Goal: Information Seeking & Learning: Check status

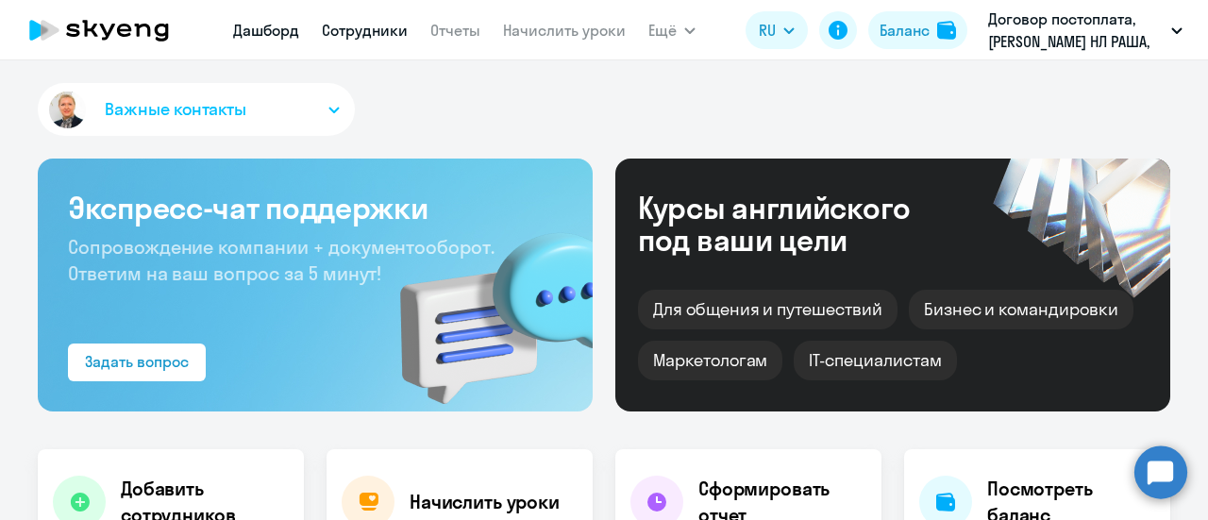
click at [364, 27] on link "Сотрудники" at bounding box center [365, 30] width 86 height 19
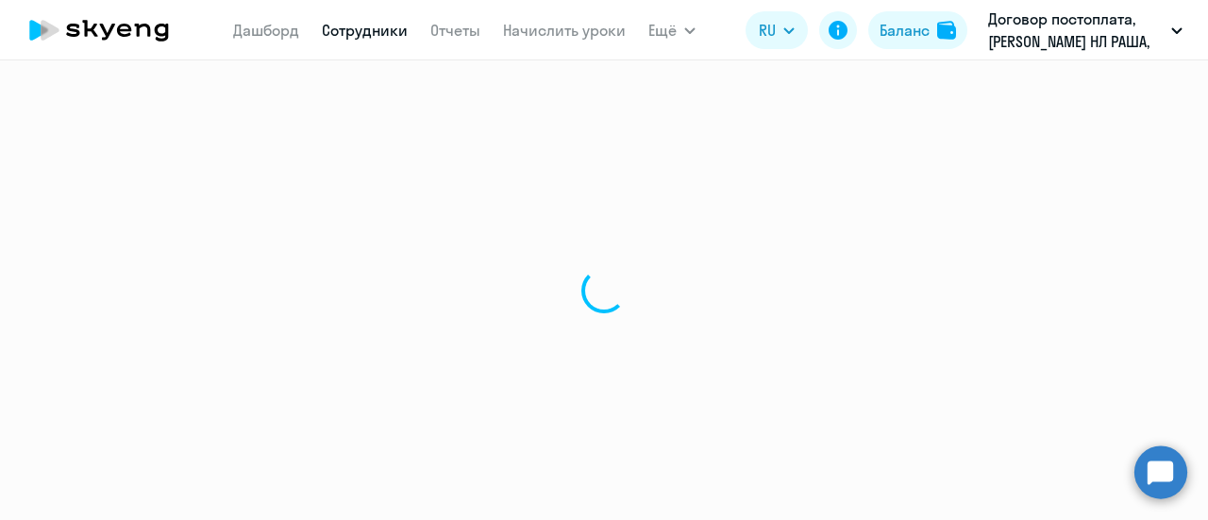
select select "30"
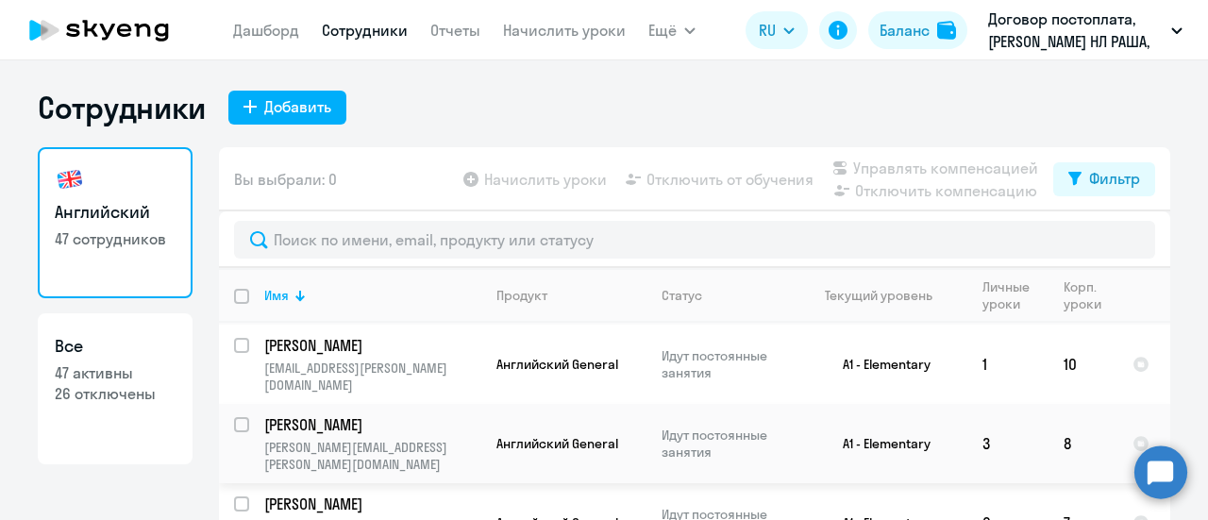
scroll to position [1888, 0]
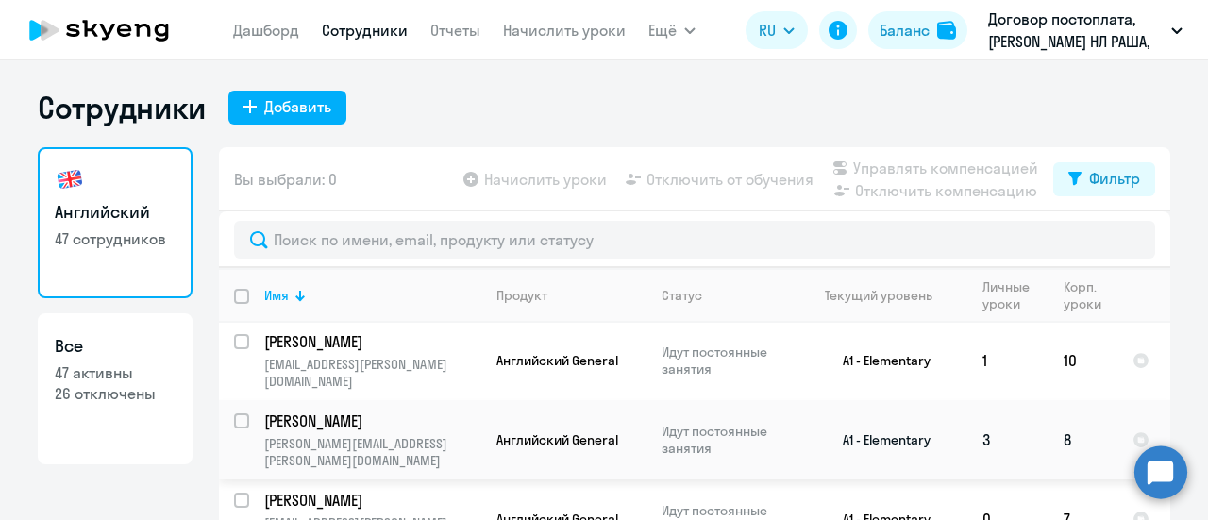
click at [236, 414] on input "select row 40644910" at bounding box center [253, 433] width 38 height 38
checkbox input "true"
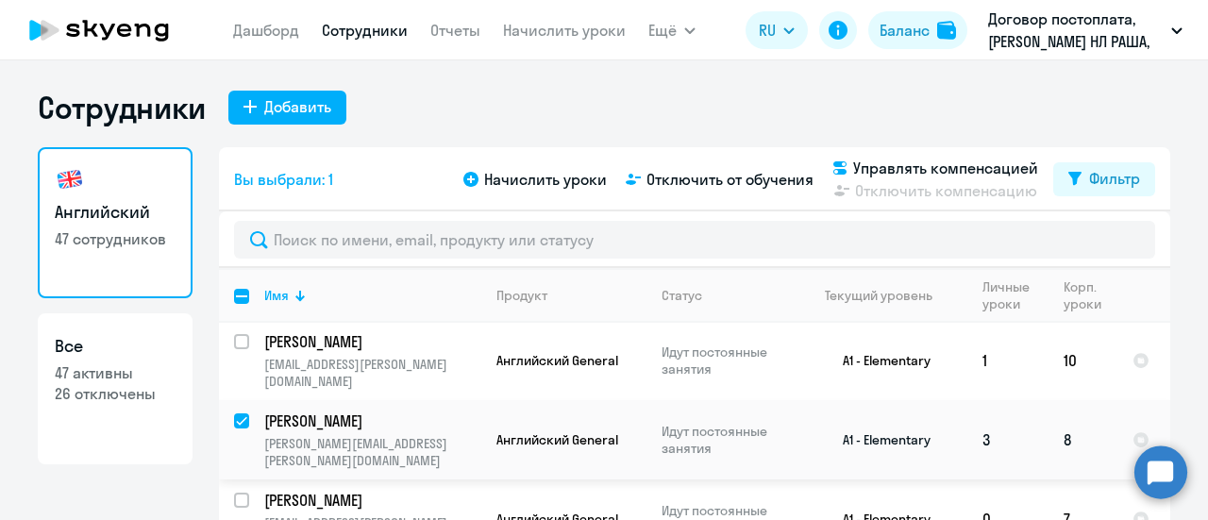
click at [299, 411] on p "[PERSON_NAME]" at bounding box center [370, 421] width 213 height 21
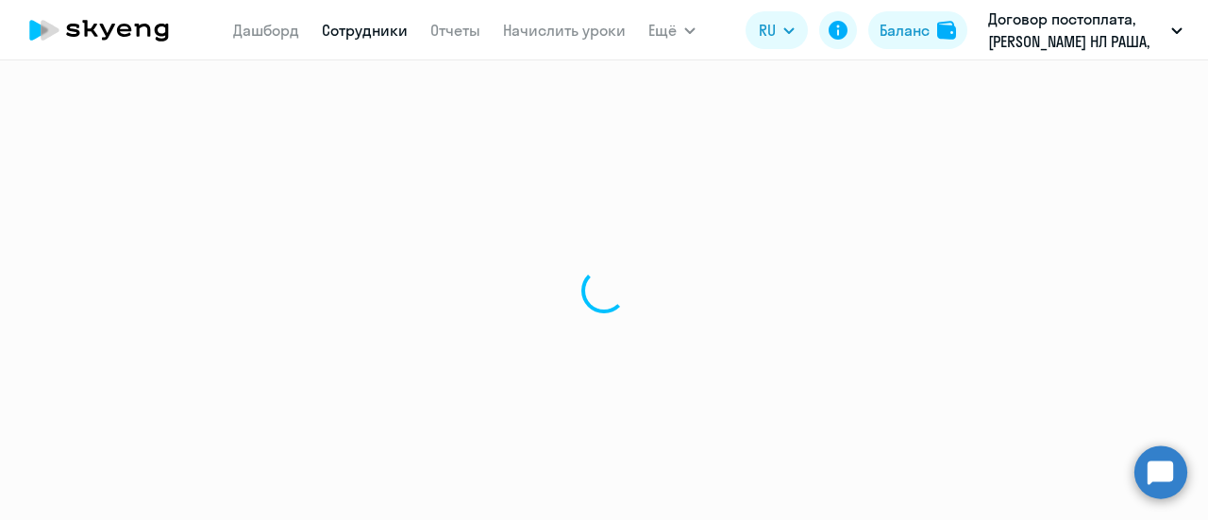
select select "english"
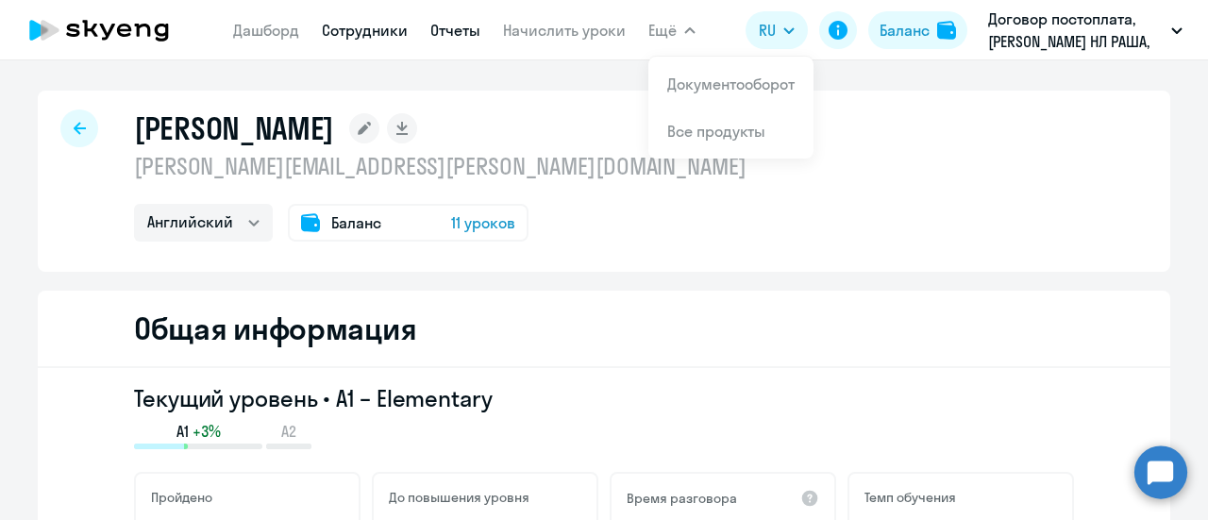
click at [460, 29] on link "Отчеты" at bounding box center [456, 30] width 50 height 19
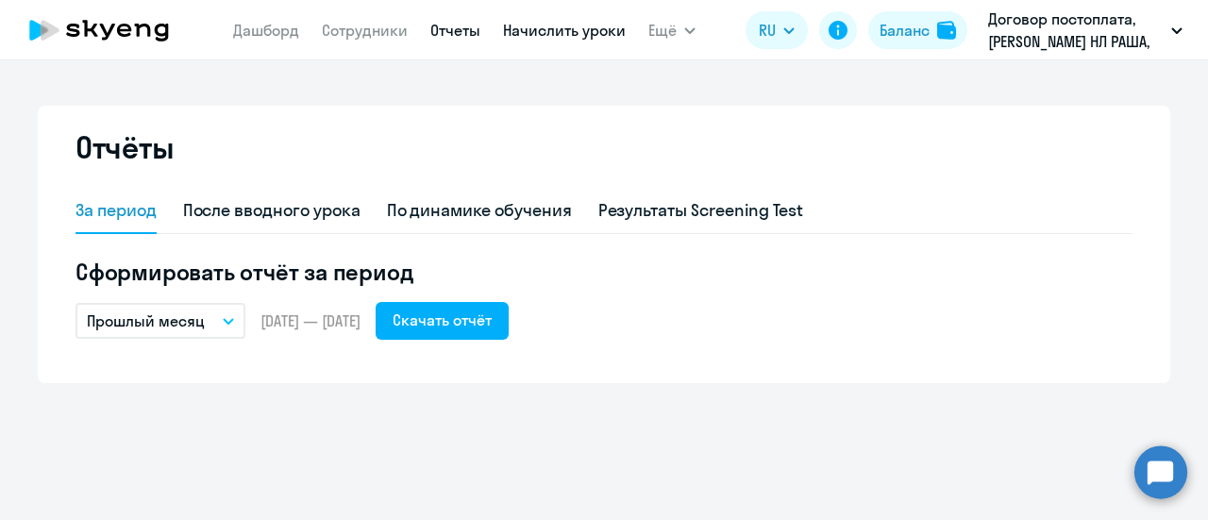
click at [534, 29] on link "Начислить уроки" at bounding box center [564, 30] width 123 height 19
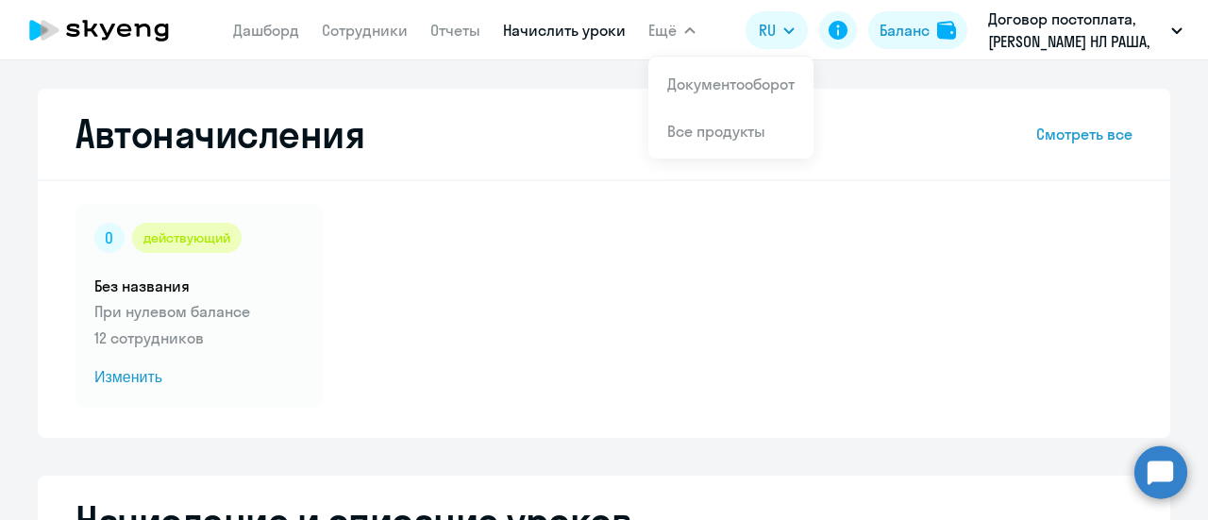
click at [667, 25] on span "Ещё" at bounding box center [663, 30] width 28 height 23
select select "10"
click at [345, 30] on link "Сотрудники" at bounding box center [365, 30] width 86 height 19
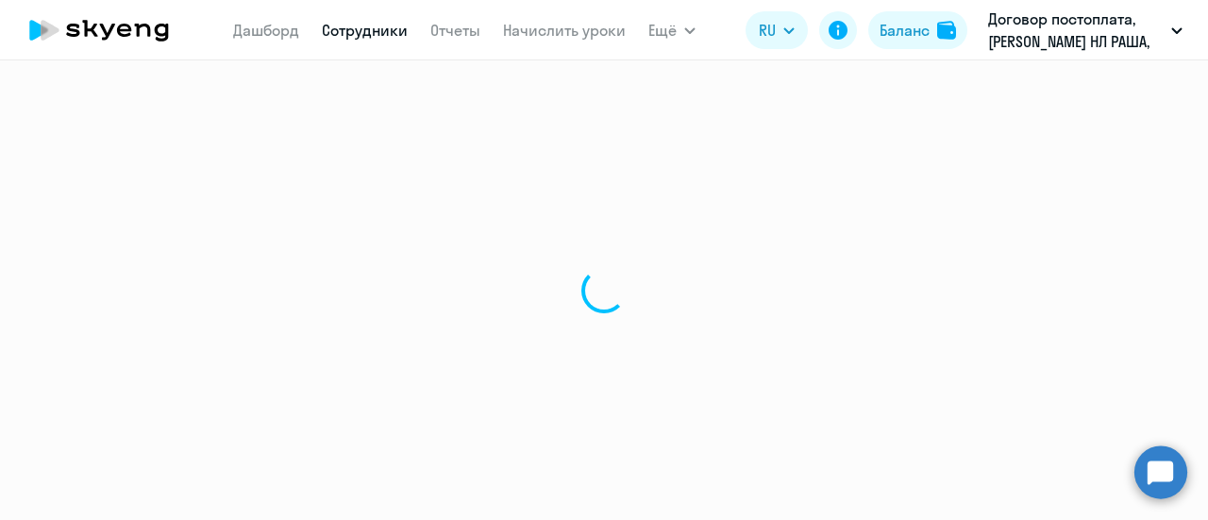
select select "30"
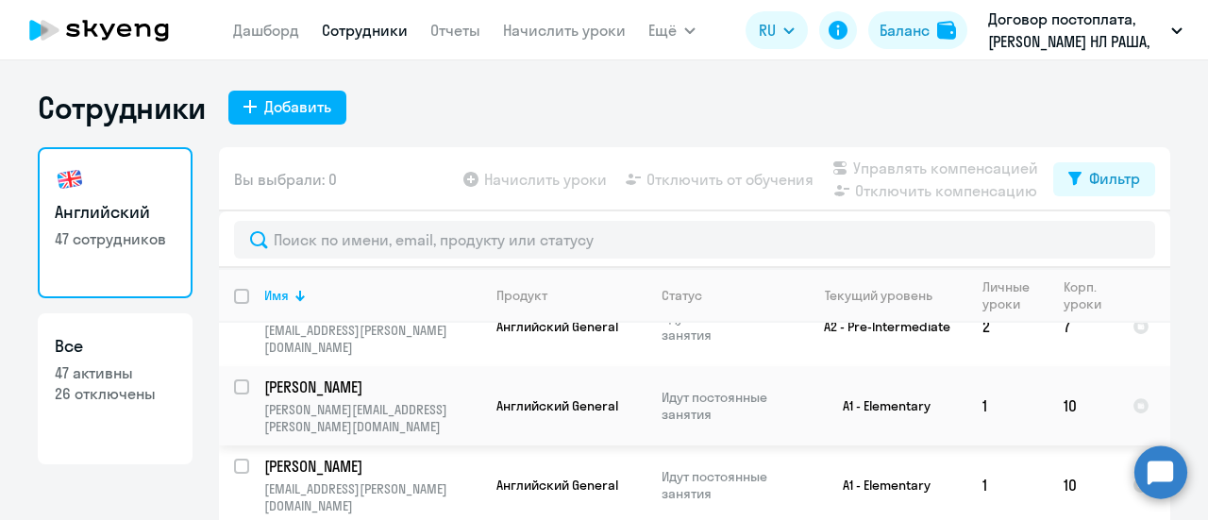
scroll to position [1794, 0]
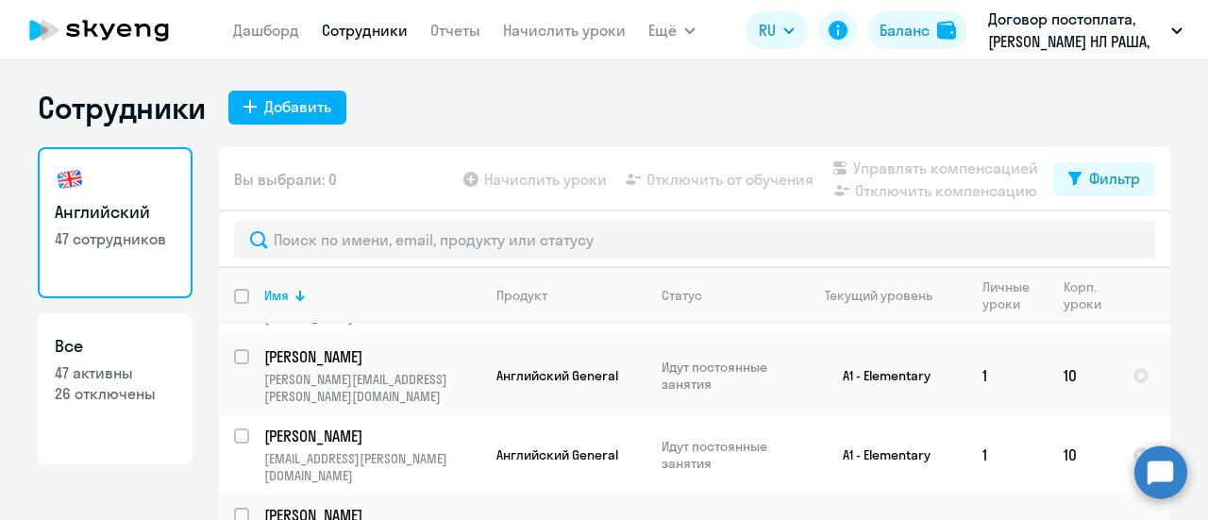
click at [336, 505] on p "[PERSON_NAME]" at bounding box center [370, 515] width 213 height 21
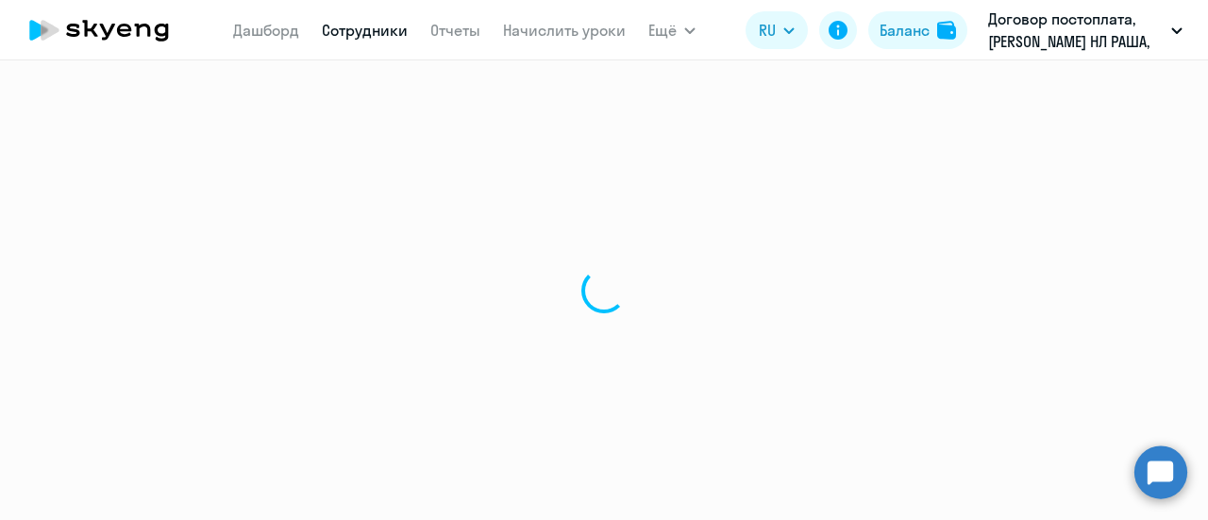
select select "english"
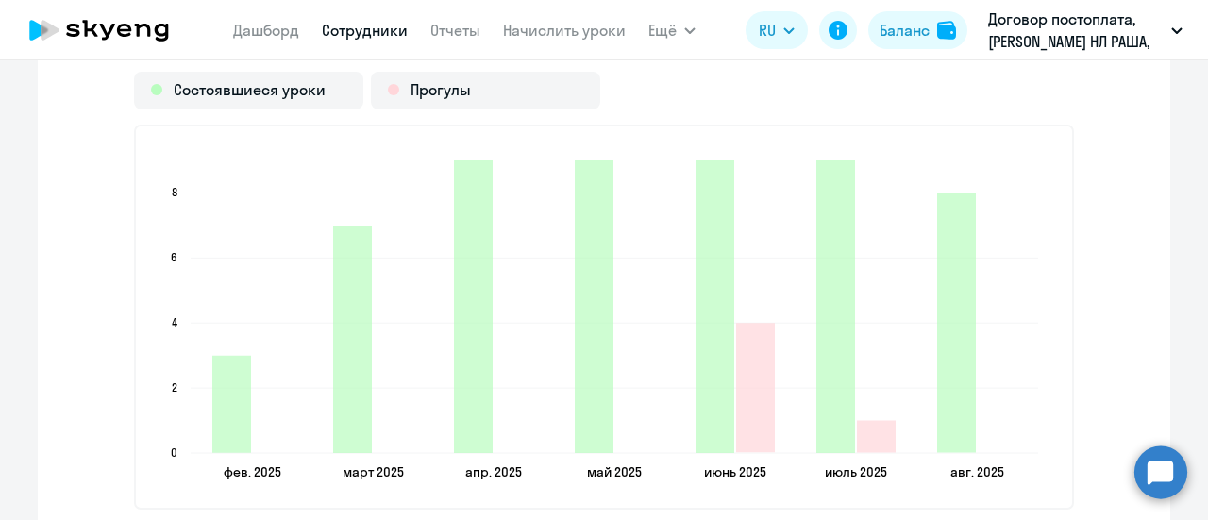
scroll to position [2643, 0]
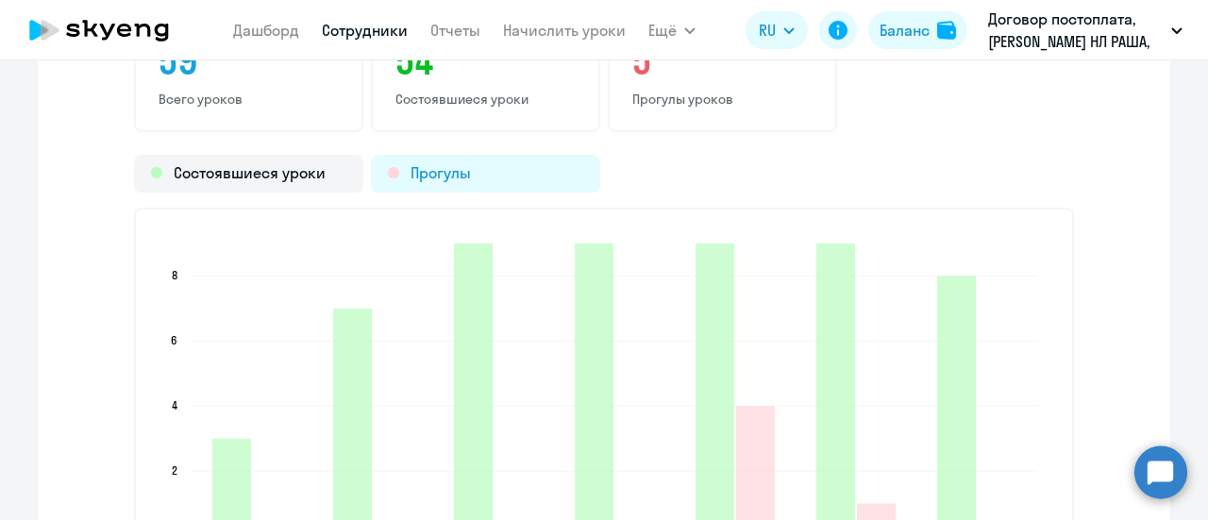
click at [432, 175] on div "Прогулы" at bounding box center [485, 174] width 229 height 38
click at [412, 173] on div "Прогулы" at bounding box center [485, 174] width 229 height 38
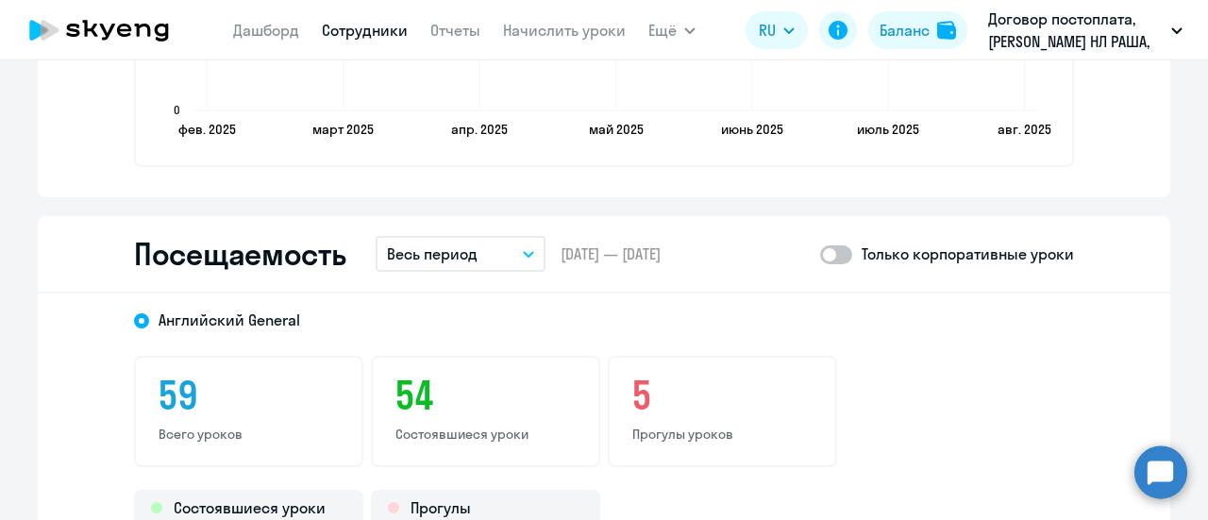
scroll to position [2338, 0]
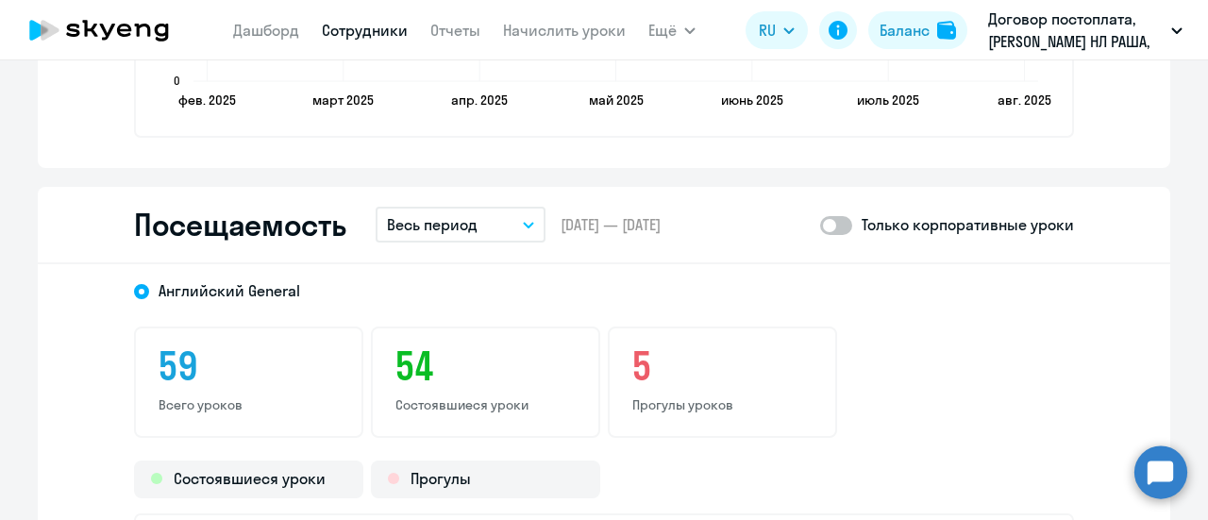
click at [523, 225] on icon "button" at bounding box center [528, 225] width 11 height 7
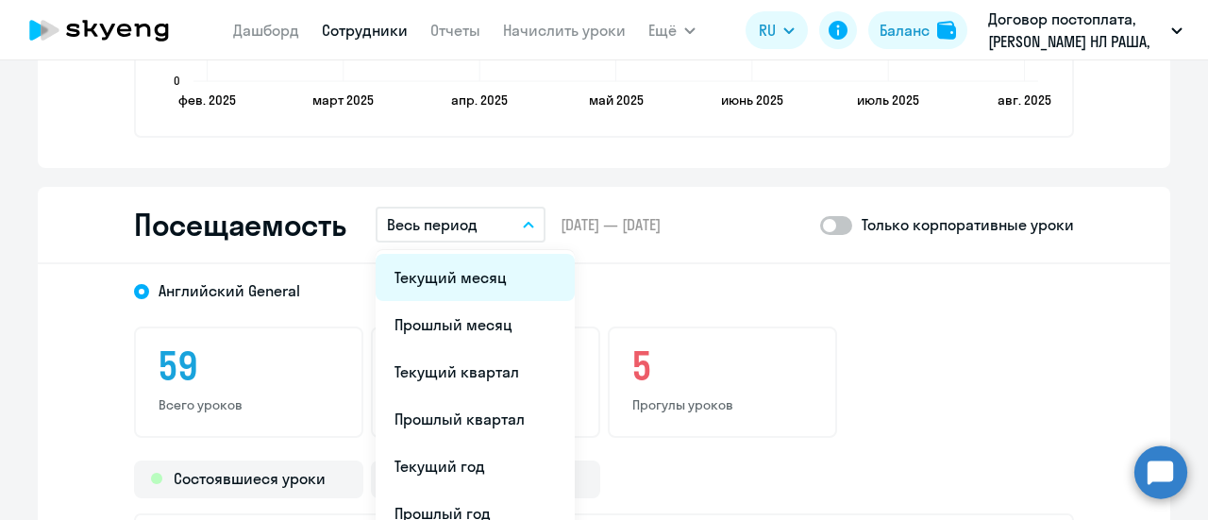
click at [440, 275] on li "Текущий месяц" at bounding box center [475, 277] width 199 height 47
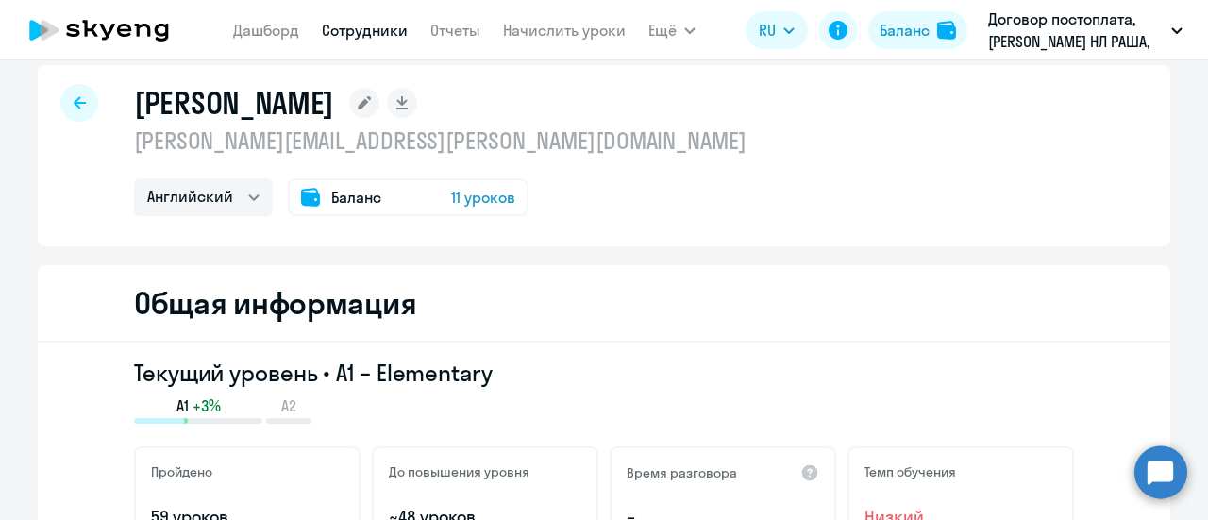
scroll to position [0, 0]
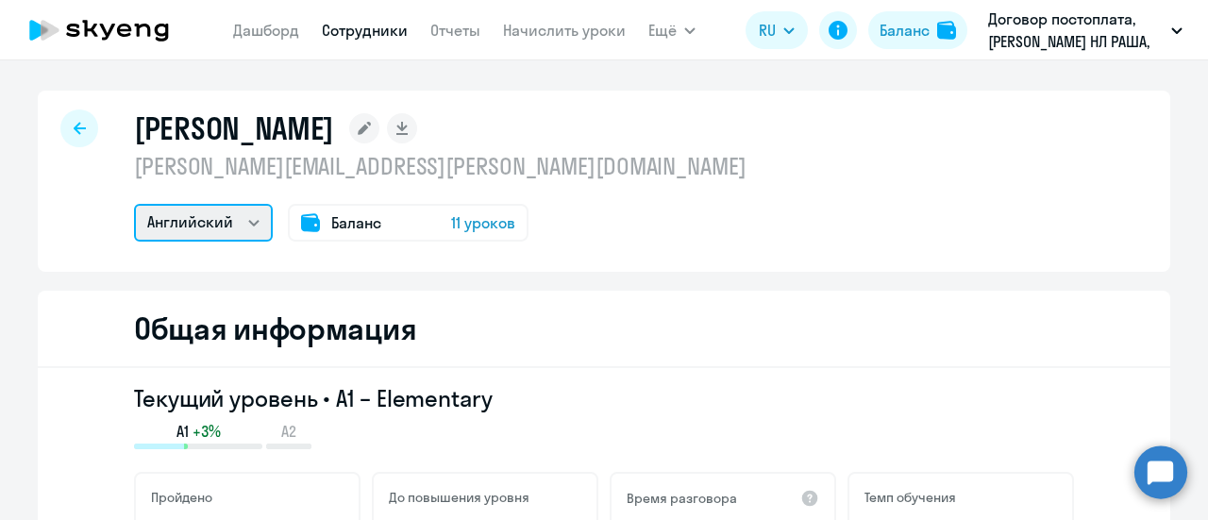
click at [249, 223] on select "Английский" at bounding box center [203, 223] width 139 height 38
click at [347, 221] on span "Баланс" at bounding box center [356, 222] width 50 height 23
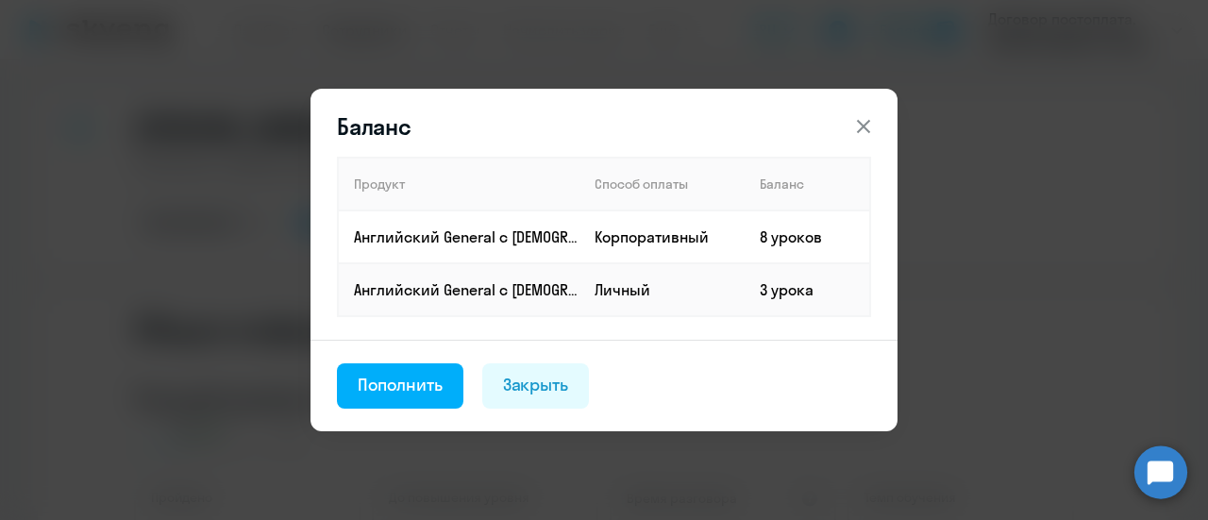
click at [865, 127] on icon at bounding box center [863, 126] width 13 height 13
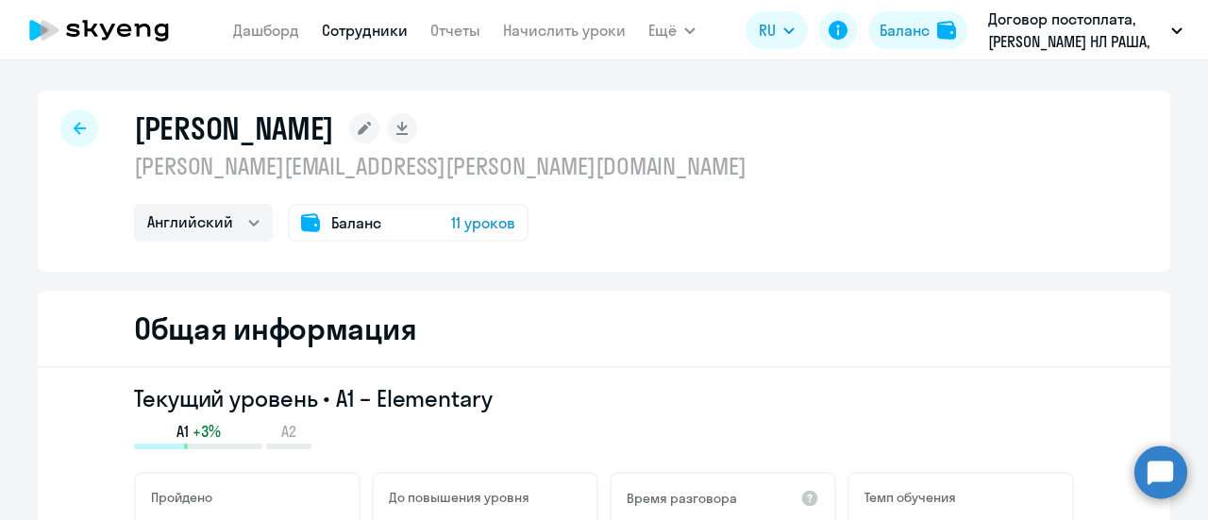
click at [466, 223] on span "11 уроков" at bounding box center [483, 222] width 64 height 23
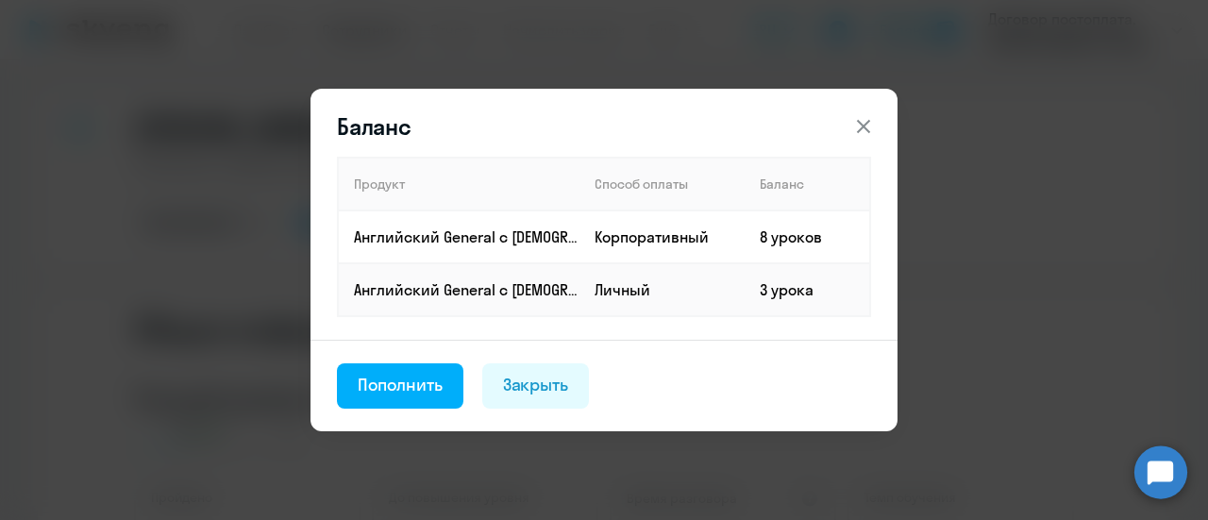
click at [867, 121] on icon at bounding box center [864, 126] width 23 height 23
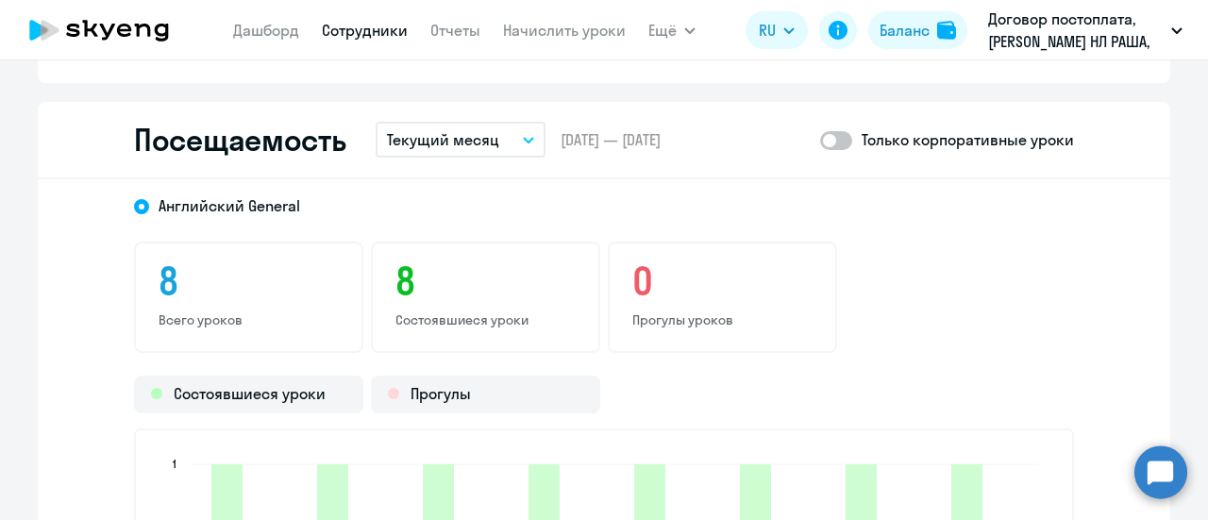
scroll to position [2266, 0]
